Goal: Transaction & Acquisition: Purchase product/service

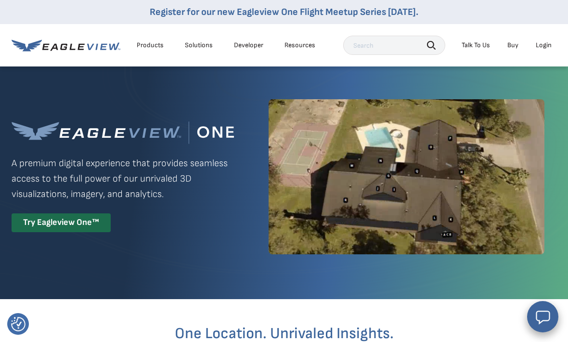
click at [542, 47] on div "Login" at bounding box center [544, 45] width 16 height 9
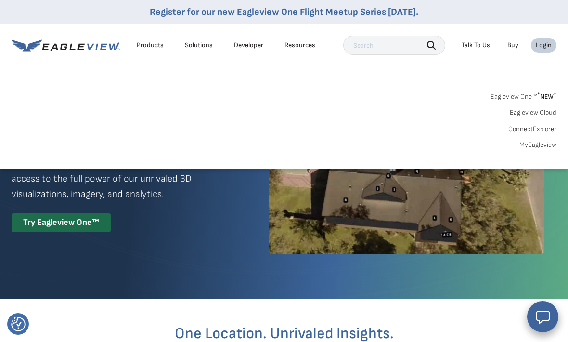
click at [545, 143] on link "MyEagleview" at bounding box center [537, 145] width 37 height 9
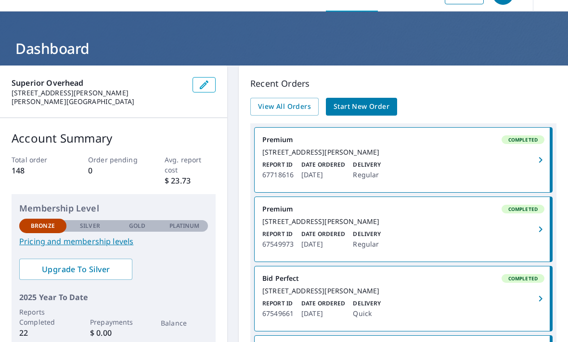
scroll to position [24, 0]
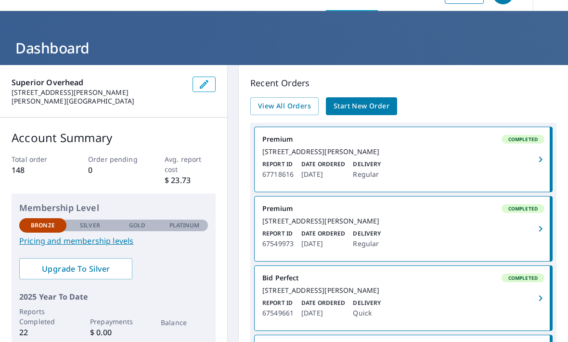
click at [300, 113] on link "View All Orders" at bounding box center [284, 106] width 68 height 18
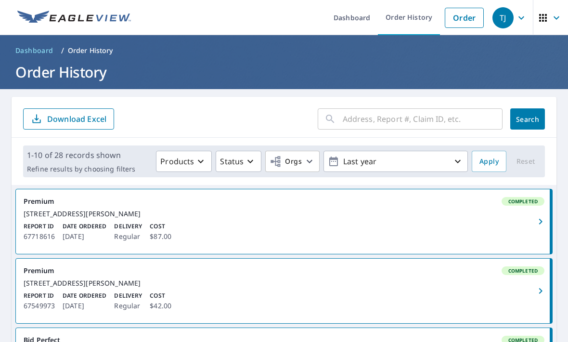
click at [452, 121] on input "text" at bounding box center [423, 118] width 160 height 27
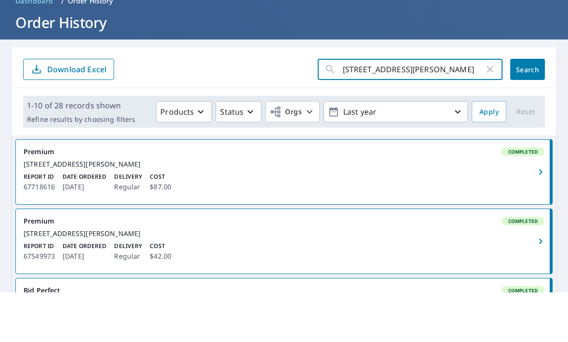
type input "219 Hawthorne ct ponder"
click at [525, 108] on button "Search" at bounding box center [527, 118] width 35 height 21
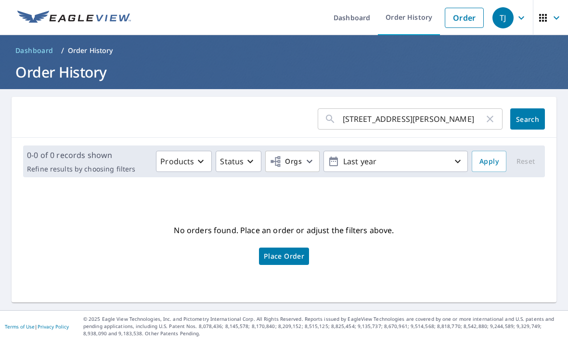
click at [472, 18] on link "Order" at bounding box center [464, 18] width 39 height 20
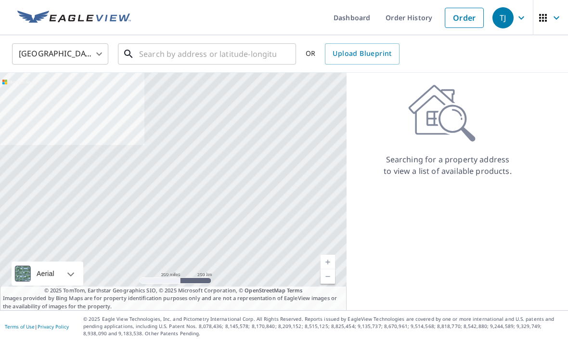
click at [251, 45] on input "text" at bounding box center [207, 53] width 137 height 27
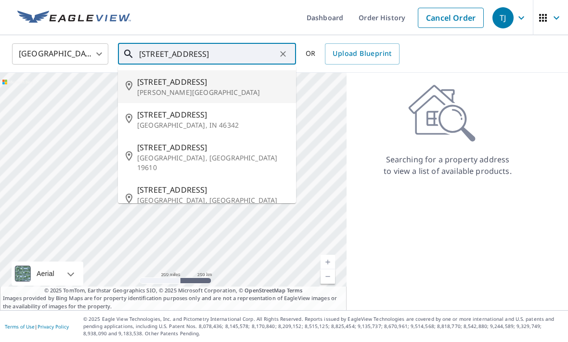
click at [235, 86] on span "219 Hawthorne Ct" at bounding box center [212, 82] width 151 height 12
type input "219 Hawthorne Ct Ponder, TX 76259"
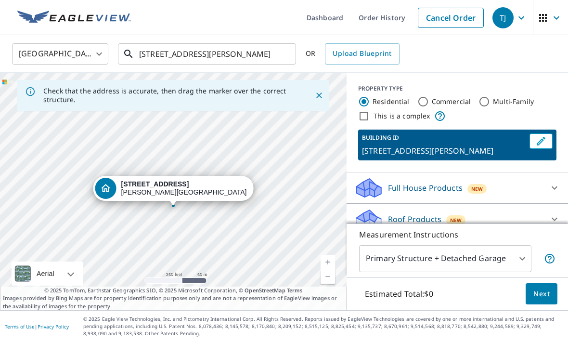
click at [272, 50] on input "219 Hawthorne Ct Ponder, TX 76259" at bounding box center [207, 53] width 137 height 27
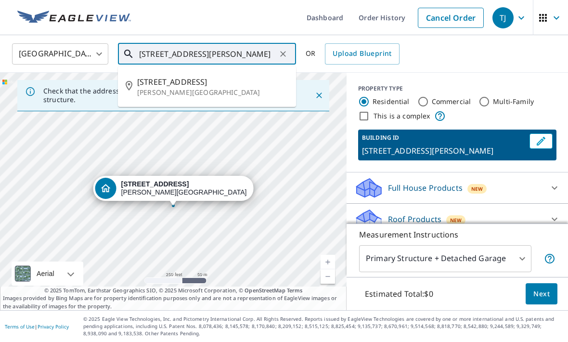
click at [218, 79] on span "219 Hawthorne Ct" at bounding box center [212, 82] width 151 height 12
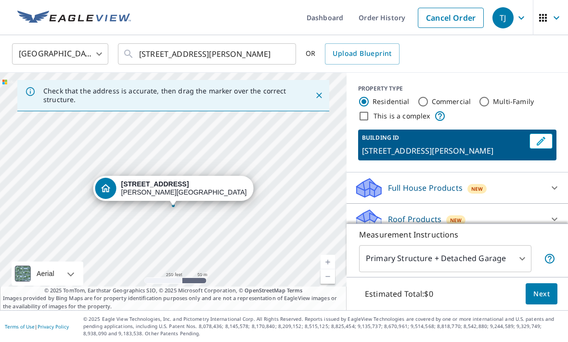
click at [512, 216] on div "Roof Products New" at bounding box center [448, 219] width 189 height 23
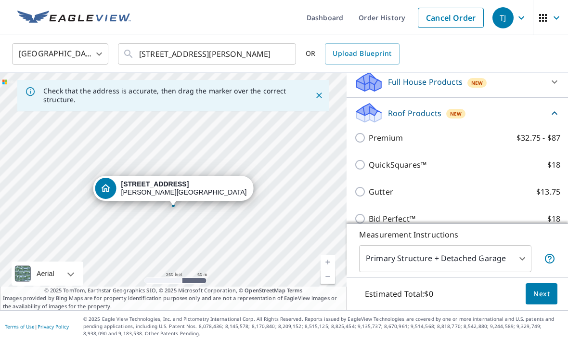
scroll to position [107, 0]
click at [415, 122] on div "Roof Products New" at bounding box center [451, 112] width 194 height 23
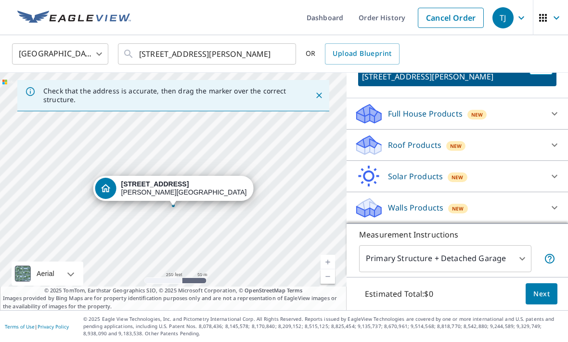
scroll to position [42, 0]
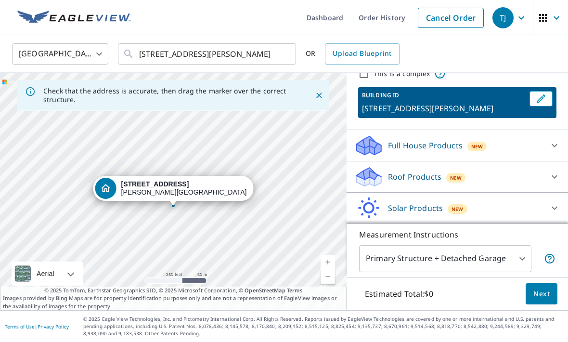
click at [487, 168] on div "Roof Products New" at bounding box center [448, 177] width 189 height 23
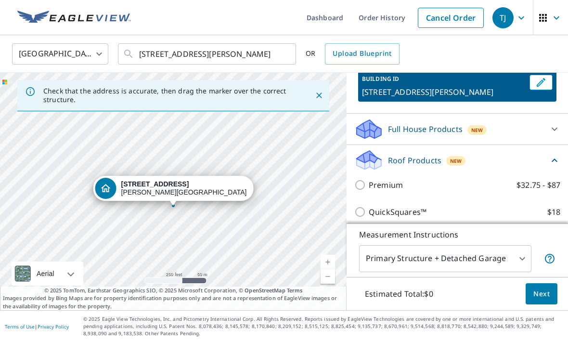
scroll to position [67, 0]
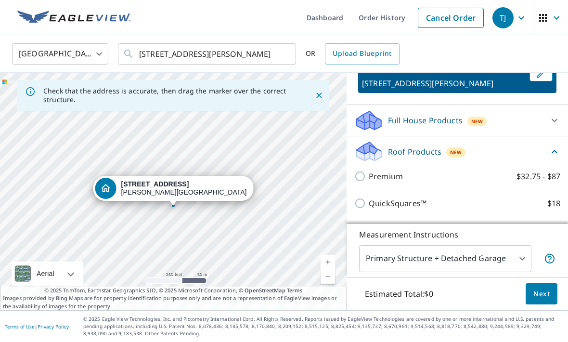
click at [422, 208] on p "QuickSquares™" at bounding box center [398, 203] width 58 height 12
click at [369, 208] on input "QuickSquares™ $18" at bounding box center [361, 203] width 14 height 12
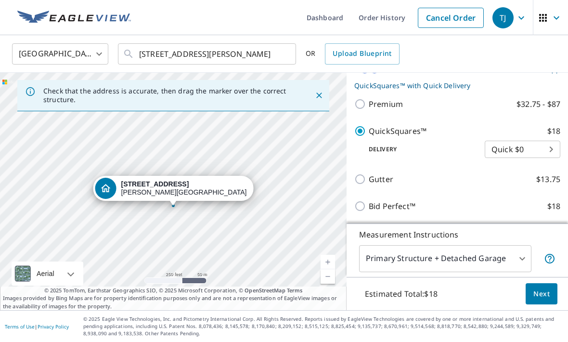
scroll to position [156, 0]
click at [533, 130] on label "QuickSquares™ $18" at bounding box center [465, 130] width 192 height 12
click at [369, 130] on input "QuickSquares™ $18" at bounding box center [361, 130] width 14 height 12
checkbox input "false"
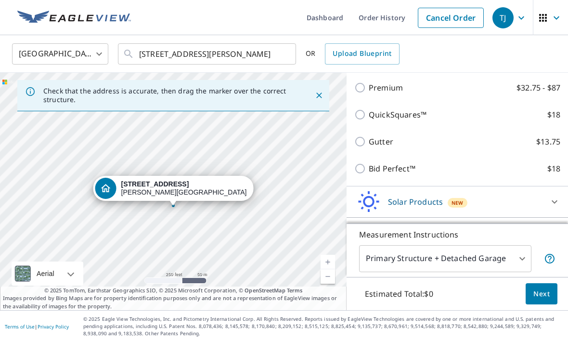
scroll to position [150, 0]
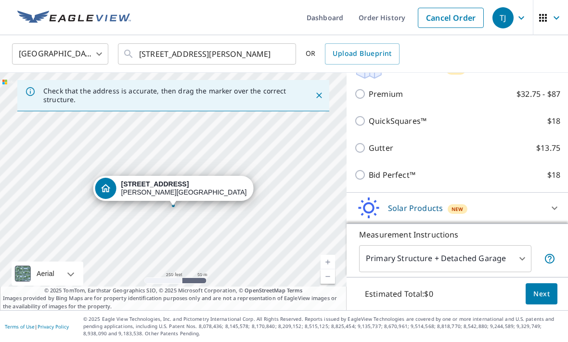
click at [414, 175] on p "Bid Perfect™" at bounding box center [392, 175] width 47 height 12
click at [369, 175] on input "Bid Perfect™ $18" at bounding box center [361, 175] width 14 height 12
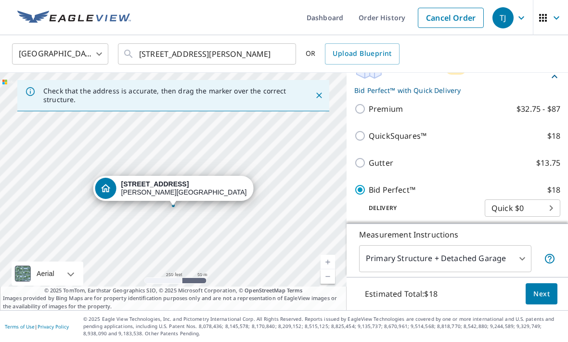
click at [423, 194] on label "Bid Perfect™ $18" at bounding box center [465, 190] width 192 height 12
click at [369, 194] on input "Bid Perfect™ $18" at bounding box center [361, 190] width 14 height 12
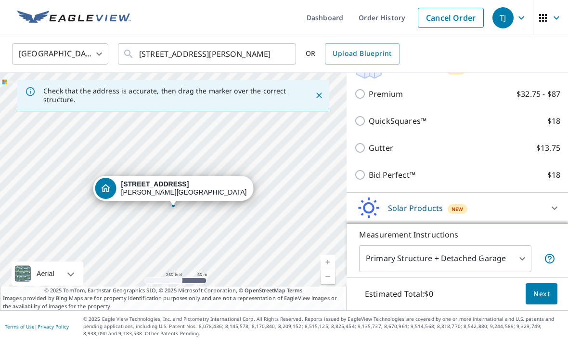
click at [387, 173] on p "Bid Perfect™" at bounding box center [392, 175] width 47 height 12
click at [369, 173] on input "Bid Perfect™ $18" at bounding box center [361, 175] width 14 height 12
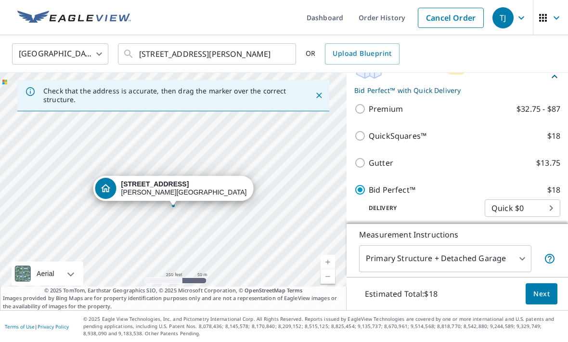
click at [395, 190] on p "Bid Perfect™" at bounding box center [392, 190] width 47 height 12
click at [369, 190] on input "Bid Perfect™ $18" at bounding box center [361, 190] width 14 height 12
checkbox input "false"
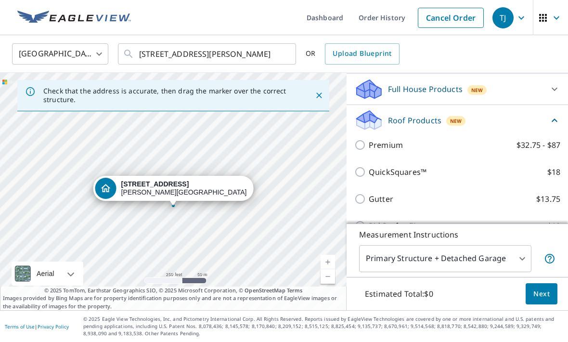
scroll to position [98, 0]
click at [415, 172] on p "QuickSquares™" at bounding box center [398, 173] width 58 height 12
click at [369, 172] on input "QuickSquares™ $18" at bounding box center [361, 173] width 14 height 12
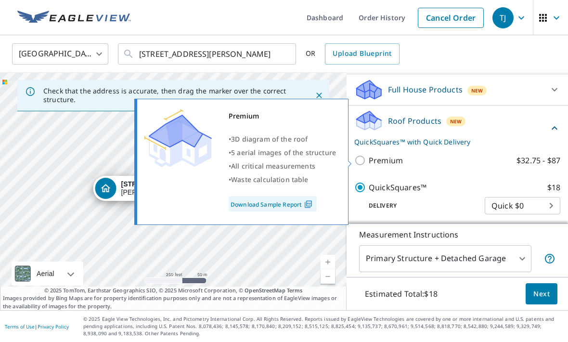
click at [352, 192] on div "Premium • 3D diagram of the roof • 5 aerial images of the structure • All criti…" at bounding box center [246, 162] width 220 height 132
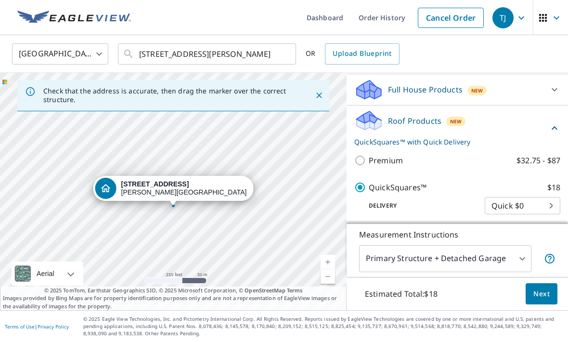
click at [394, 189] on p "QuickSquares™" at bounding box center [398, 187] width 58 height 12
click at [369, 189] on input "QuickSquares™ $18" at bounding box center [361, 187] width 14 height 12
checkbox input "false"
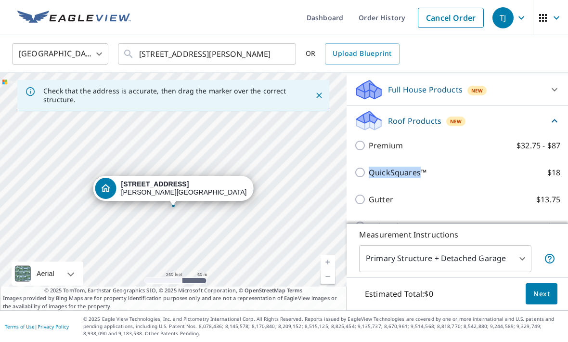
click at [404, 201] on label "Gutter $13.75" at bounding box center [465, 200] width 192 height 12
click at [369, 201] on input "Gutter $13.75" at bounding box center [361, 200] width 14 height 12
checkbox input "true"
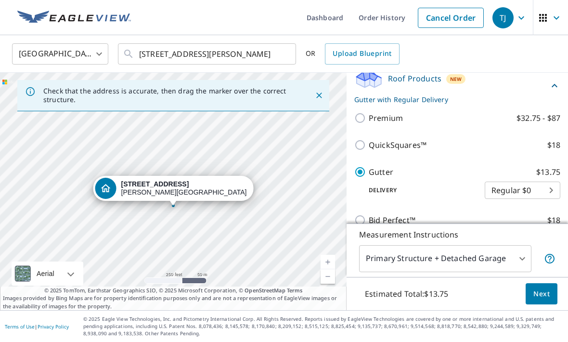
scroll to position [146, 0]
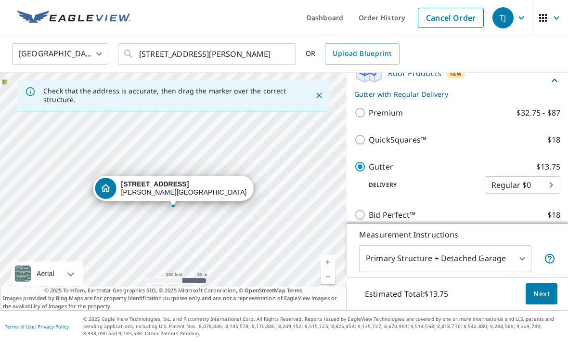
click at [404, 218] on p "Bid Perfect™" at bounding box center [392, 215] width 47 height 12
click at [369, 218] on input "Bid Perfect™ $18" at bounding box center [361, 215] width 14 height 12
checkbox input "true"
checkbox input "false"
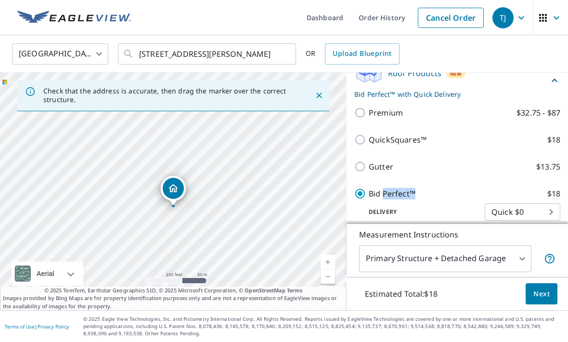
click at [372, 221] on div "Bid Perfect™ $18 Delivery Quick $0 45 ​" at bounding box center [457, 204] width 206 height 48
click at [382, 220] on div "Bid Perfect™ $18 Delivery Quick $0 45 ​" at bounding box center [457, 204] width 206 height 48
click at [436, 194] on label "Bid Perfect™ $18" at bounding box center [465, 194] width 192 height 12
click at [369, 194] on input "Bid Perfect™ $18" at bounding box center [361, 194] width 14 height 12
checkbox input "false"
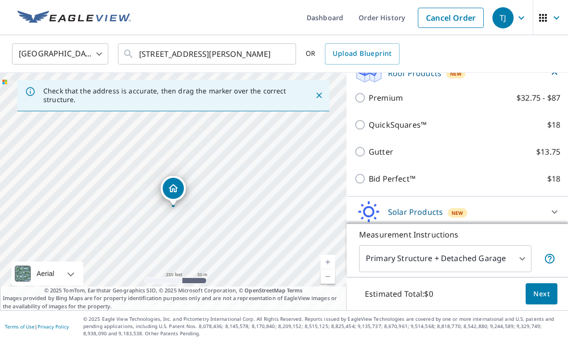
click at [384, 102] on p "Premium" at bounding box center [386, 98] width 34 height 12
click at [369, 102] on input "Premium $32.75 - $87" at bounding box center [361, 98] width 14 height 12
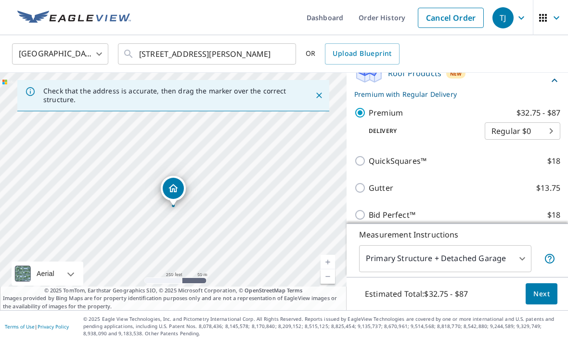
click at [392, 117] on p "Premium" at bounding box center [386, 113] width 34 height 12
click at [369, 117] on input "Premium $32.75 - $87" at bounding box center [361, 113] width 14 height 12
checkbox input "false"
